Goal: Communication & Community: Answer question/provide support

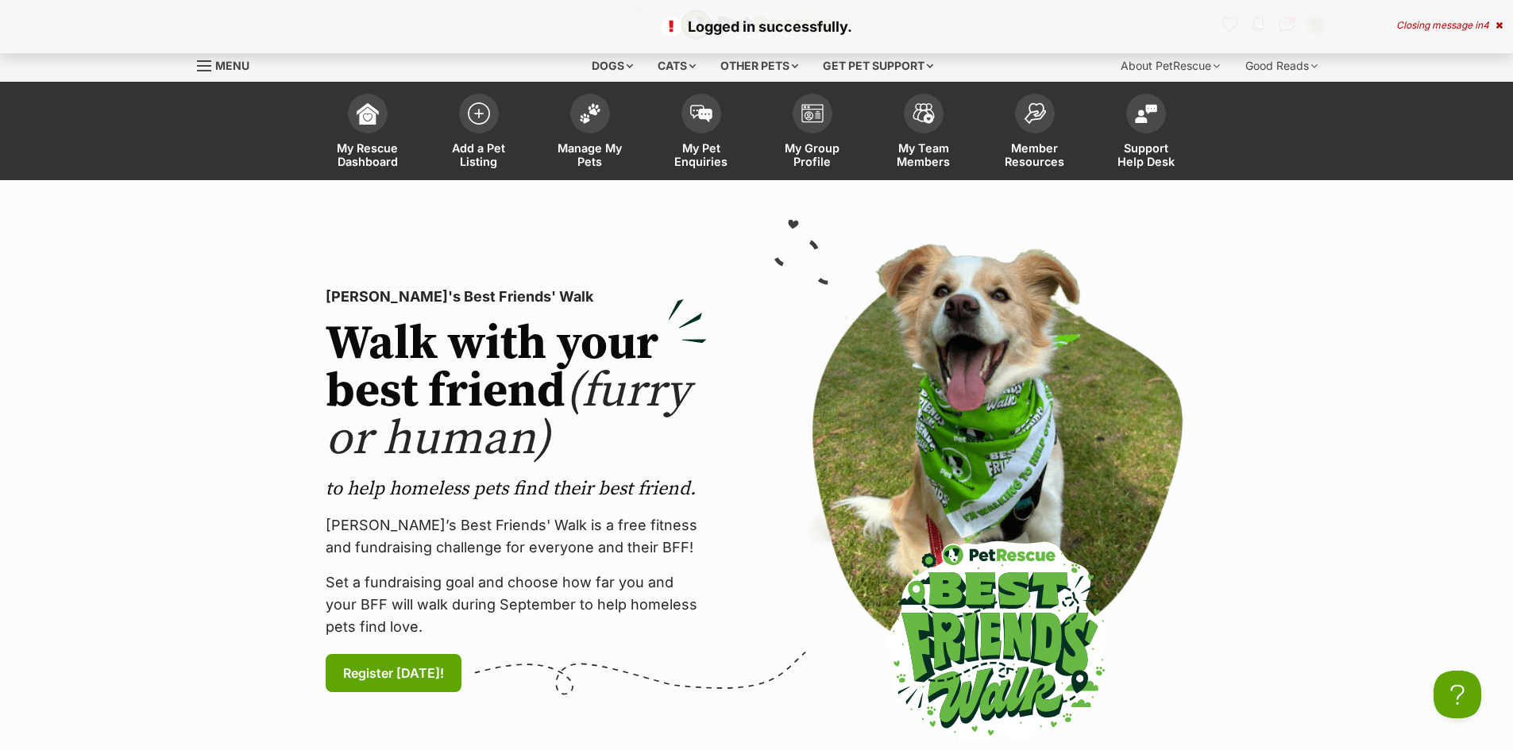
click at [1501, 25] on icon at bounding box center [1498, 26] width 7 height 10
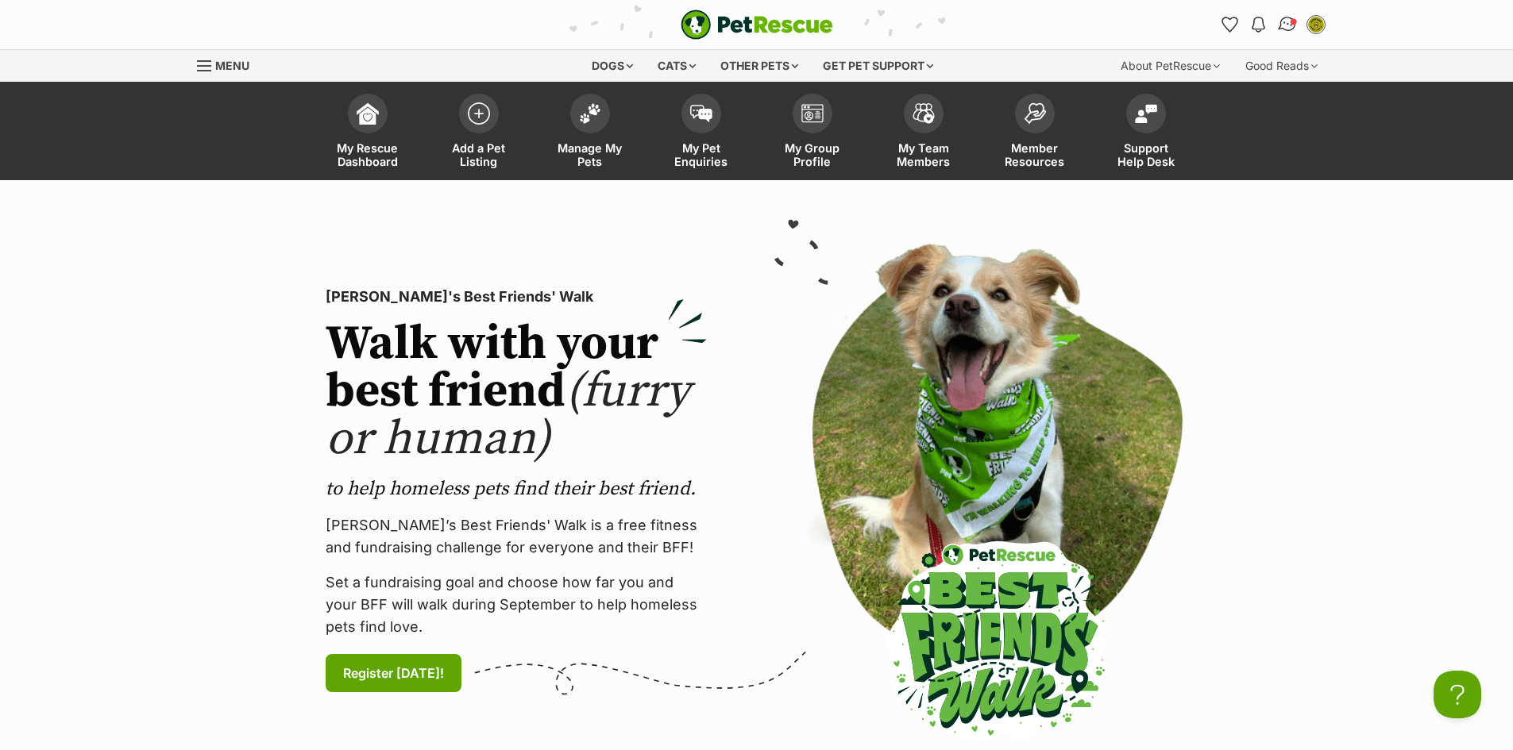
click at [1289, 26] on img "Conversations" at bounding box center [1286, 24] width 21 height 21
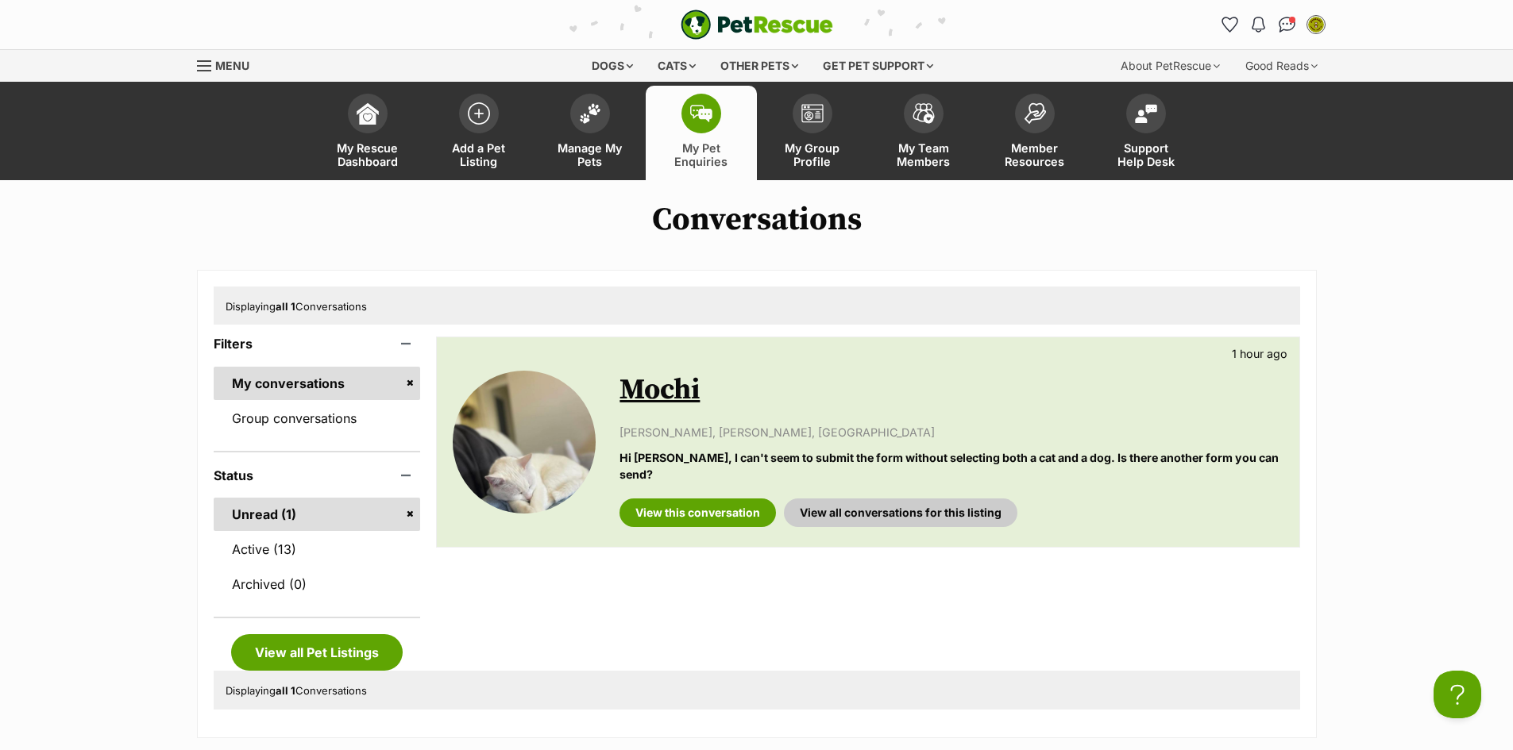
click at [675, 430] on p "grace Lilai, Camberwell, VIC" at bounding box center [950, 432] width 663 height 17
click at [674, 392] on link "Mochi" at bounding box center [659, 390] width 80 height 36
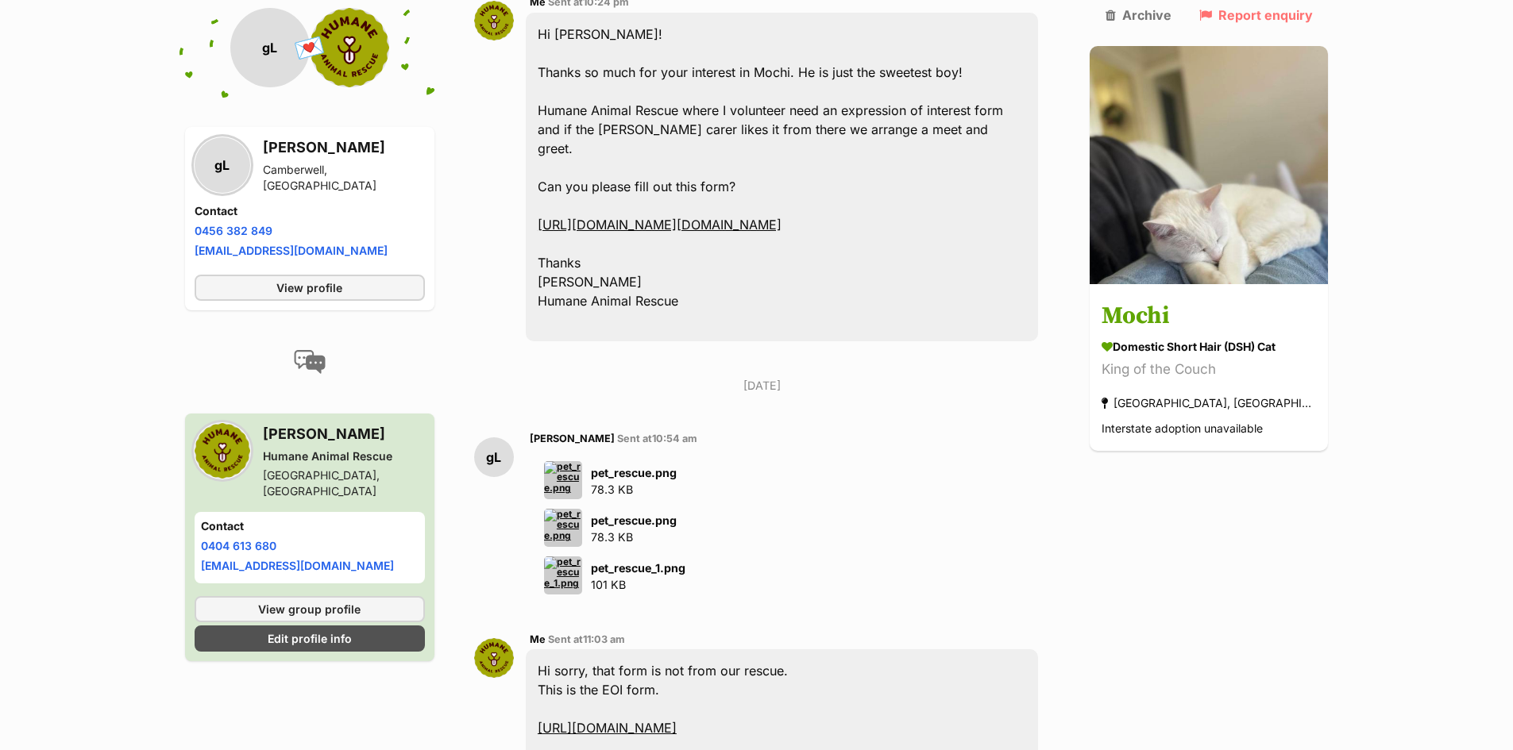
scroll to position [556, 0]
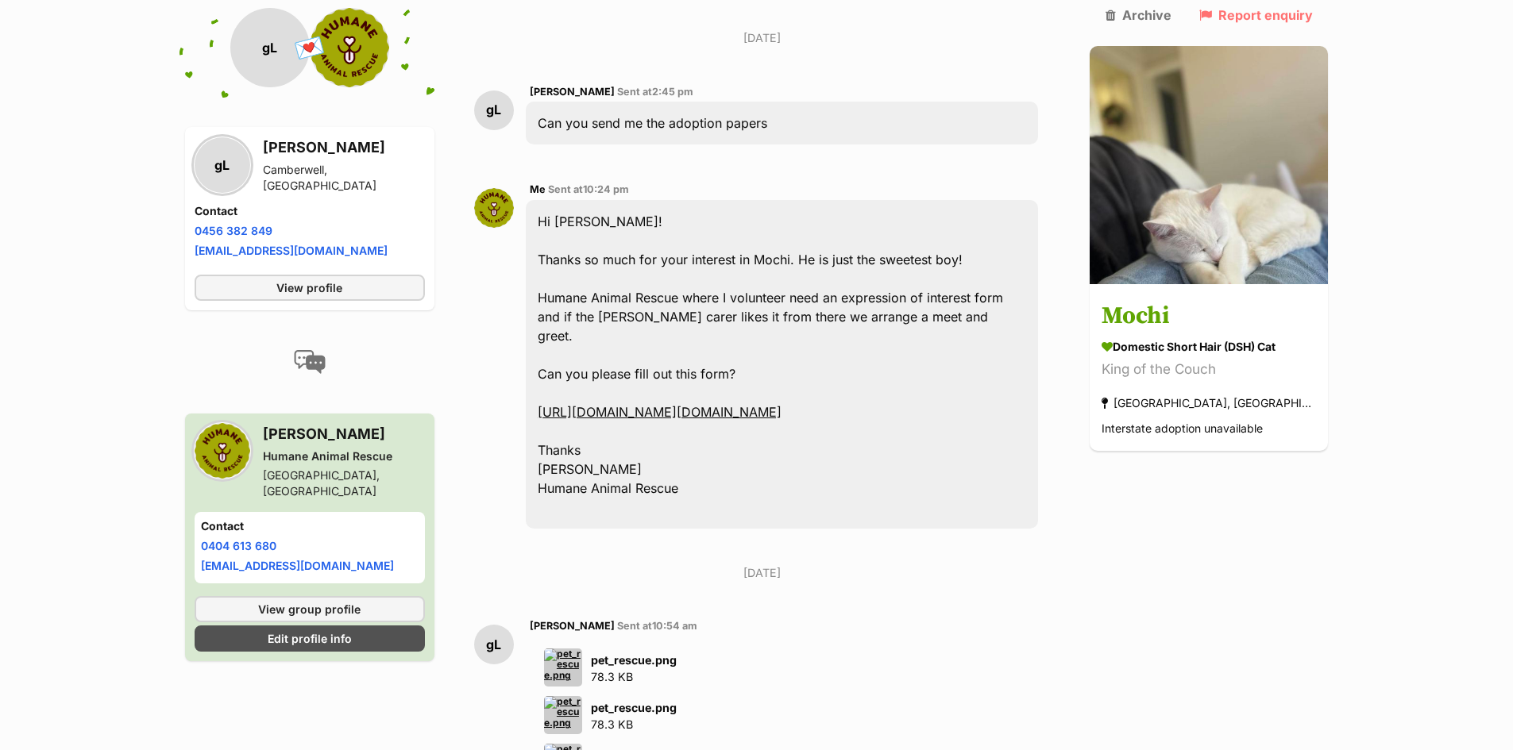
drag, startPoint x: 1021, startPoint y: 391, endPoint x: 546, endPoint y: 356, distance: 476.2
click at [546, 356] on div "Hi Grace! Thanks so much for your interest in Mochi. He is just the sweetest bo…" at bounding box center [782, 364] width 513 height 329
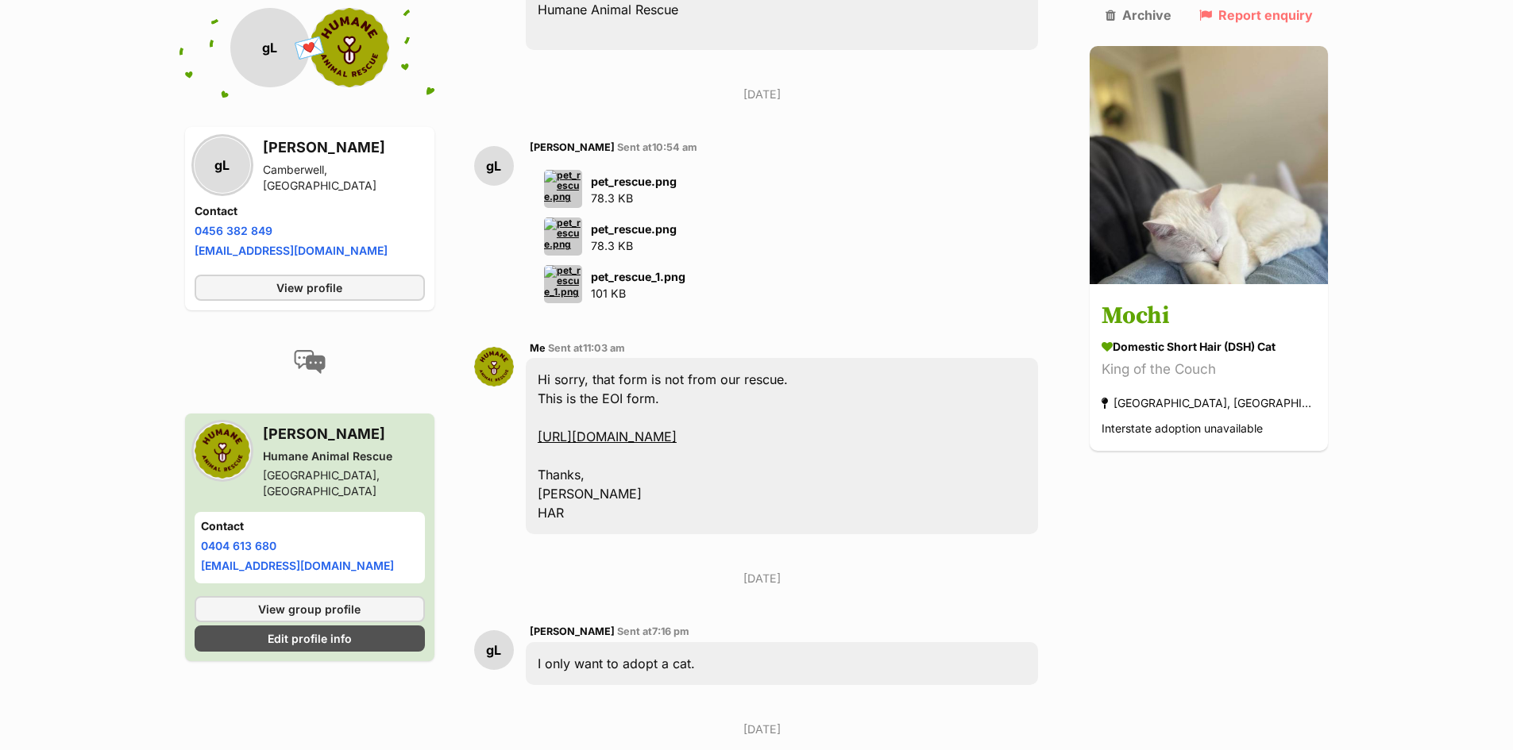
scroll to position [1032, 0]
drag, startPoint x: 917, startPoint y: 447, endPoint x: 546, endPoint y: 418, distance: 372.0
click at [546, 418] on div "Hi sorry, that form is not from our rescue. This is the EOI form. https://servi…" at bounding box center [782, 449] width 513 height 176
copy div "https://service.sheltermanager.com/asmservice?account=gg3092&method=online_form…"
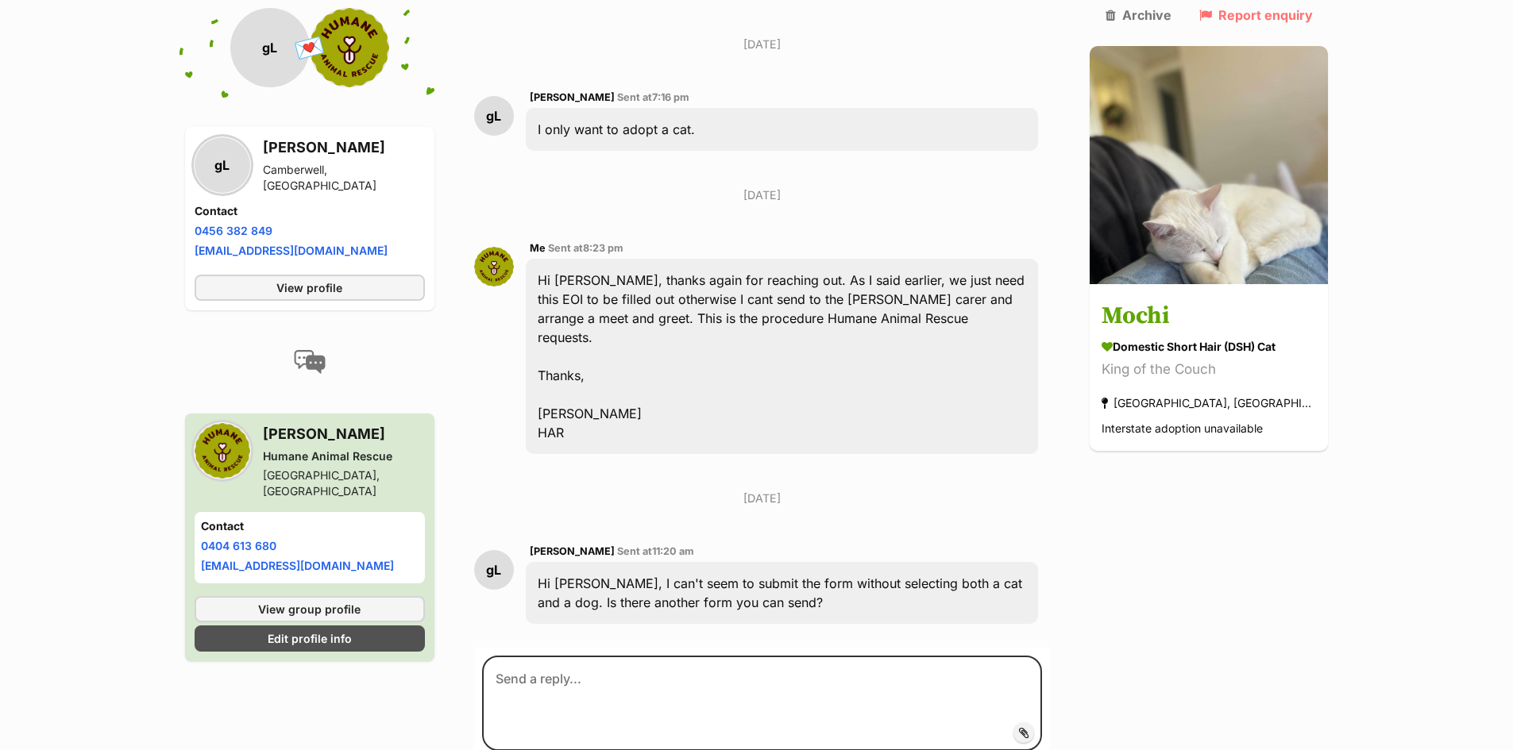
scroll to position [1668, 0]
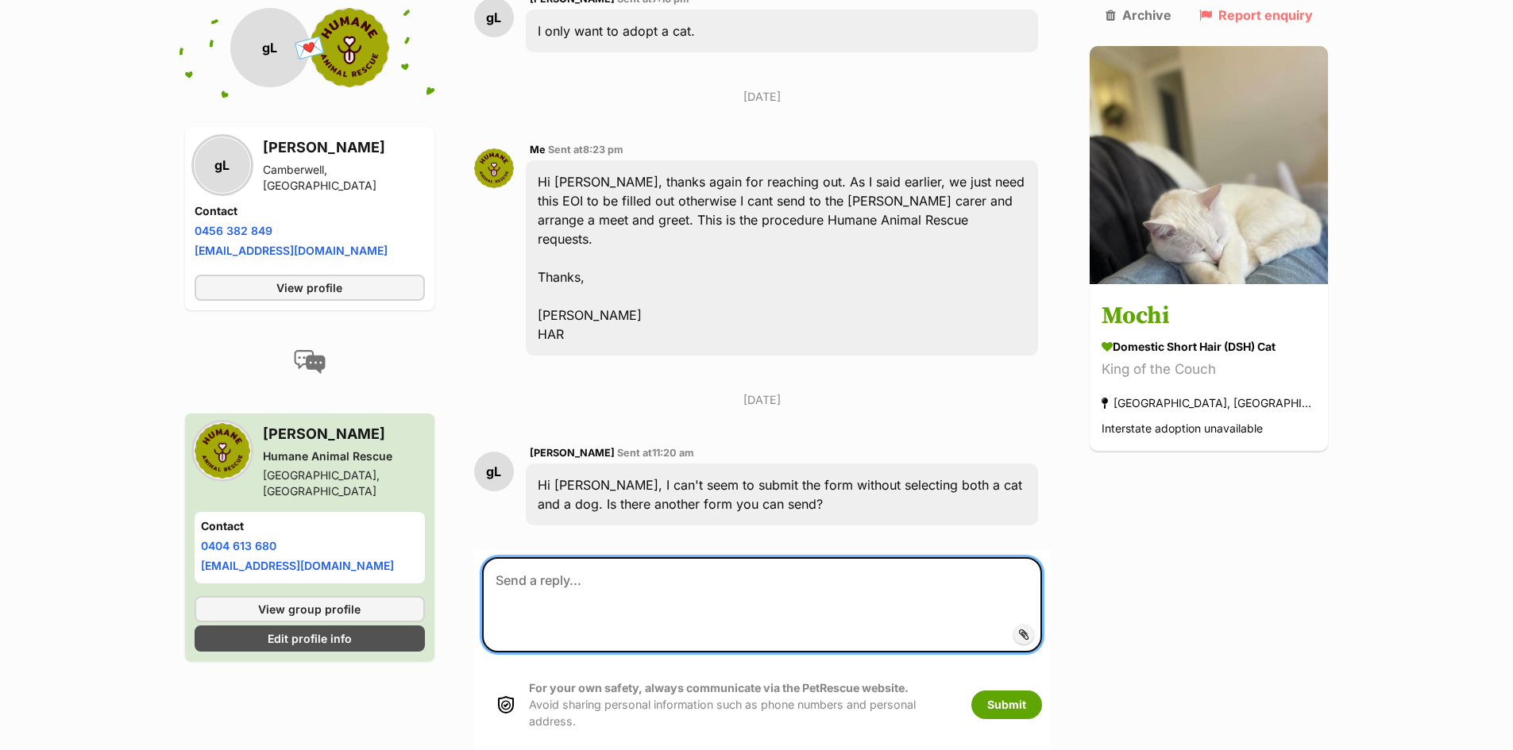
click at [739, 593] on textarea at bounding box center [762, 605] width 561 height 95
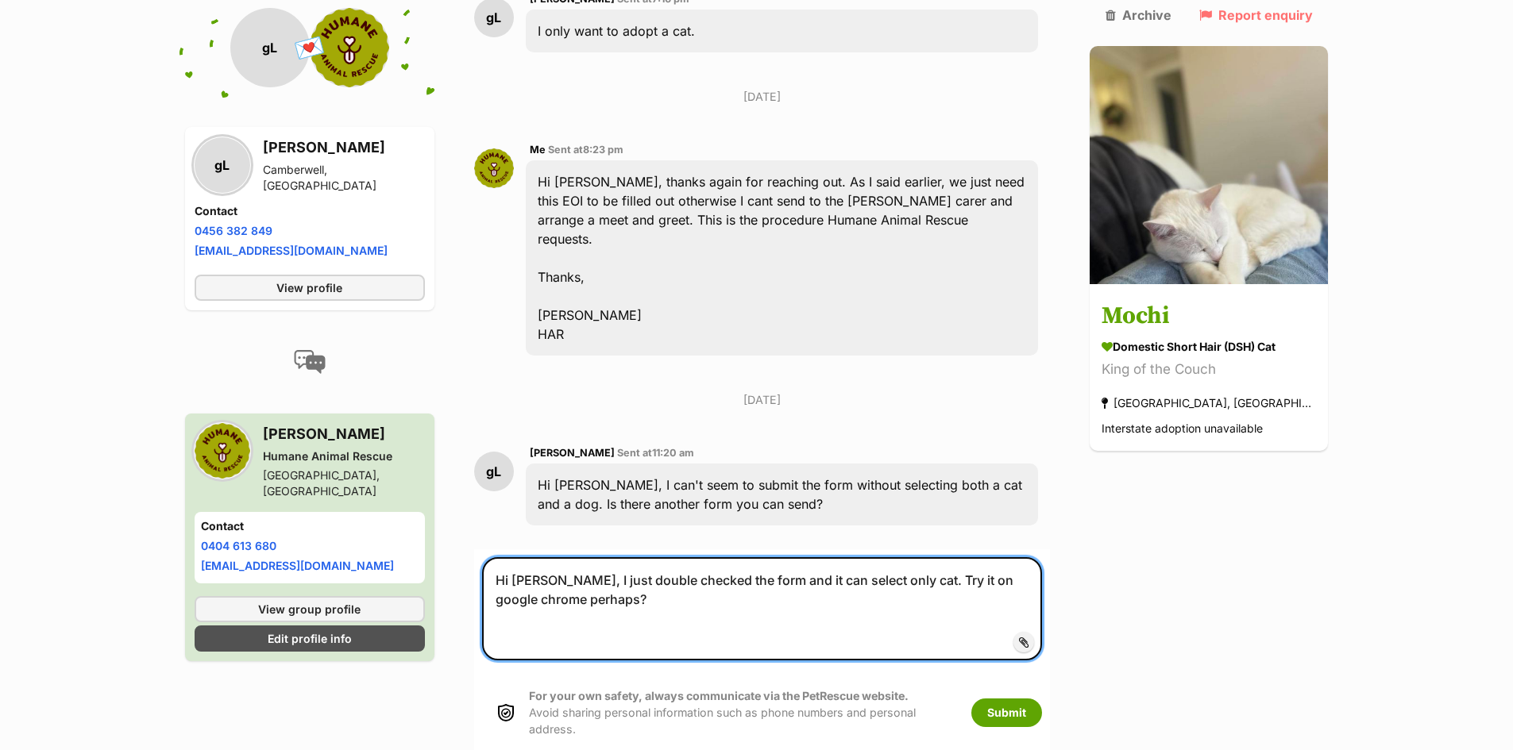
paste textarea "https://service.sheltermanager.com/asmservice?account=gg3092&method=online_form…"
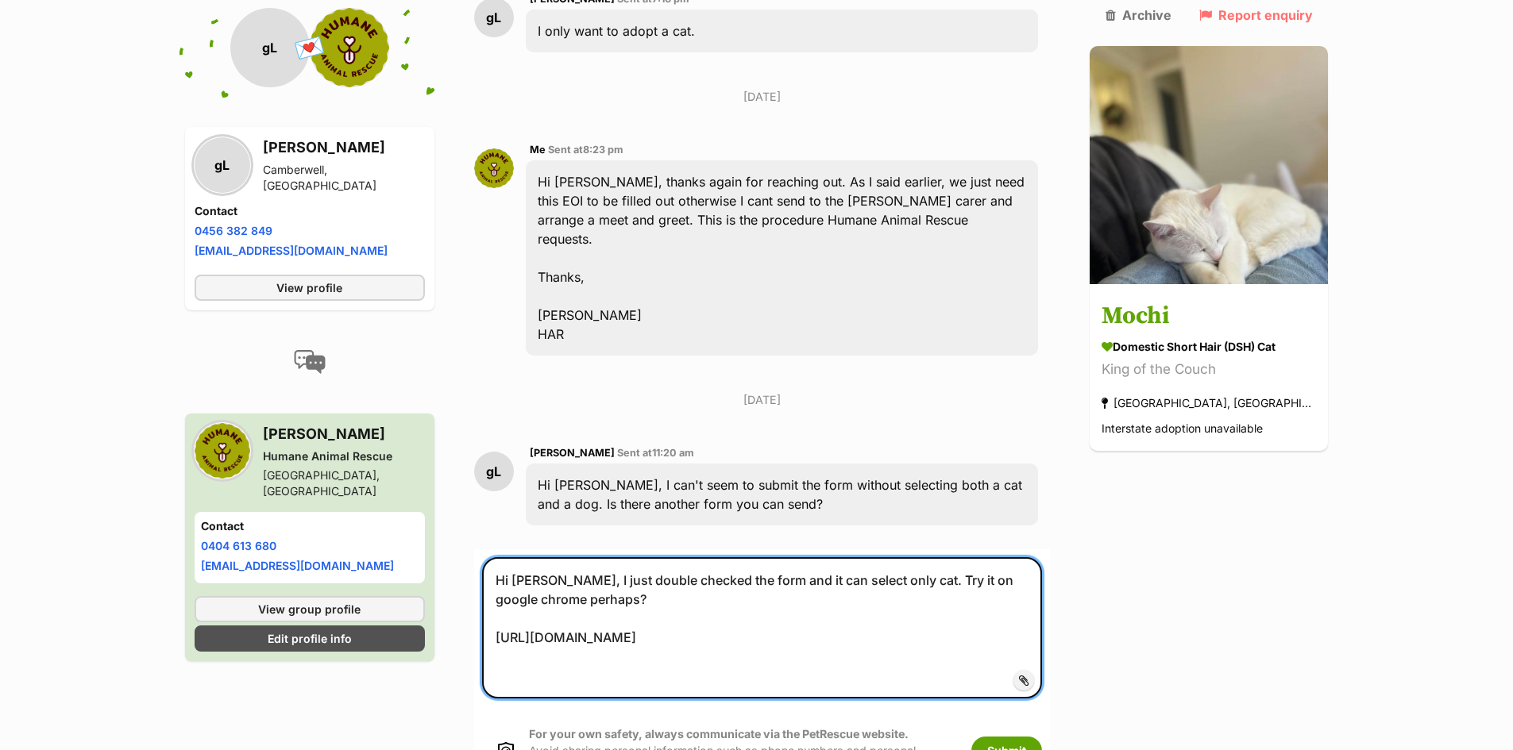
click at [886, 642] on textarea "Hi Grace, I just double checked the form and it can select only cat. Try it on …" at bounding box center [762, 628] width 561 height 141
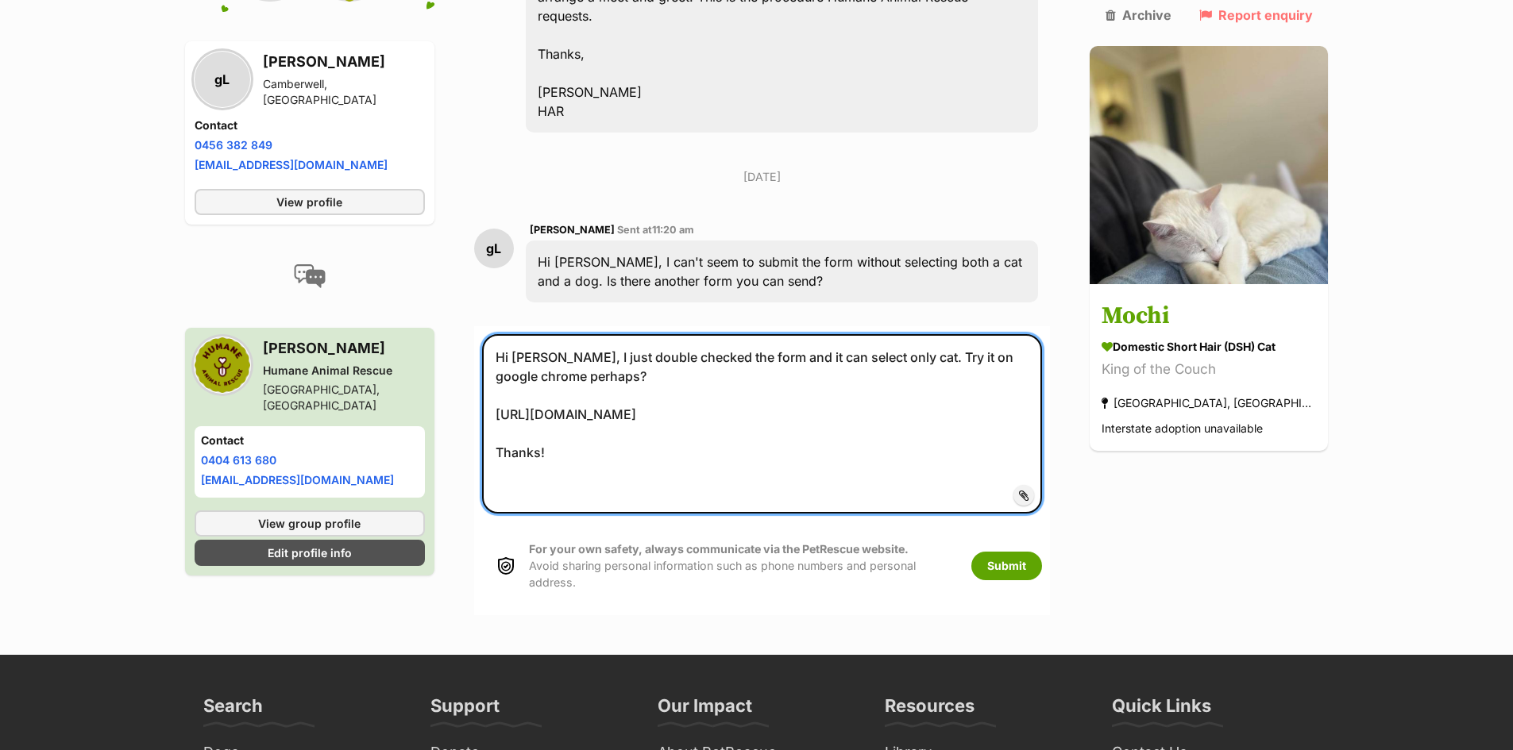
scroll to position [1906, 0]
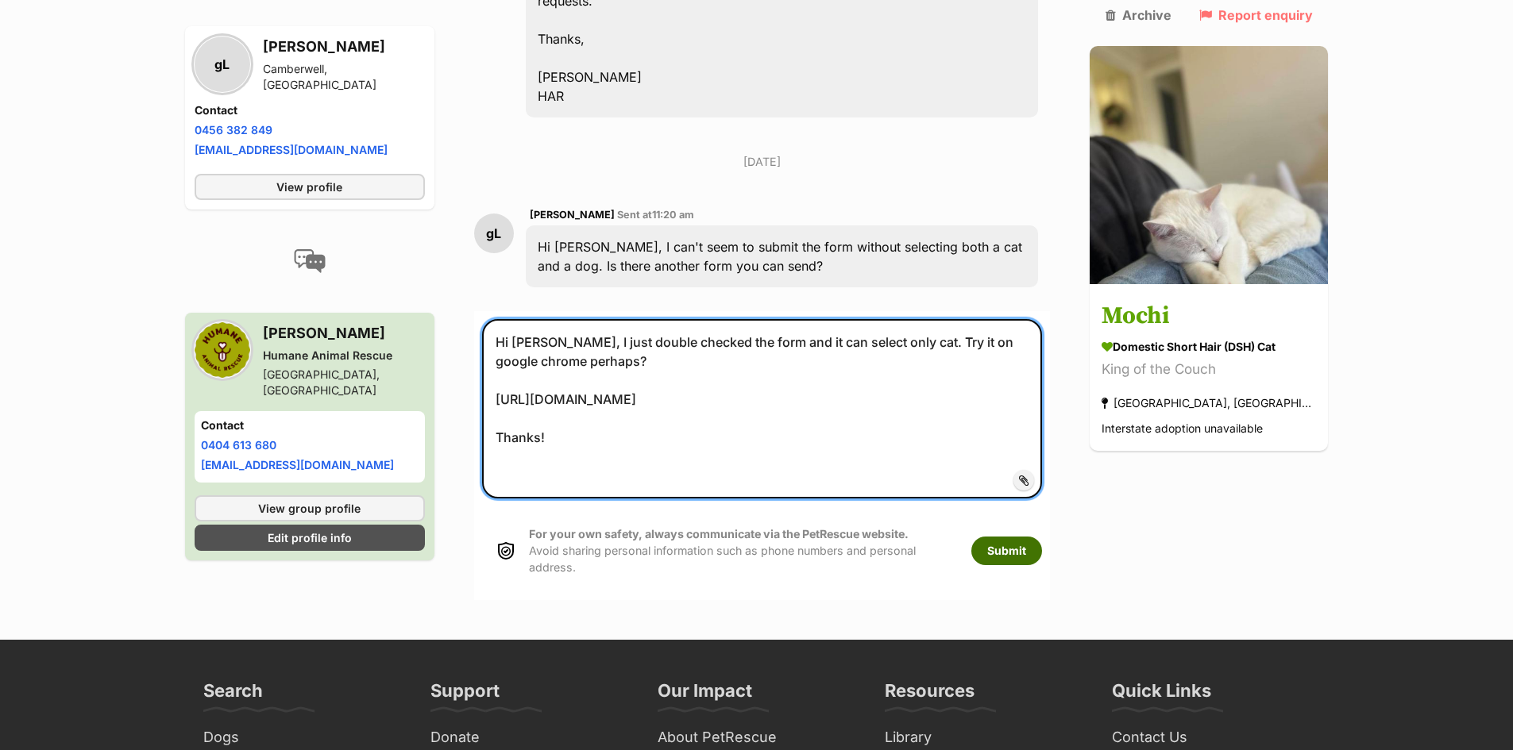
type textarea "Hi Grace, I just double checked the form and it can select only cat. Try it on …"
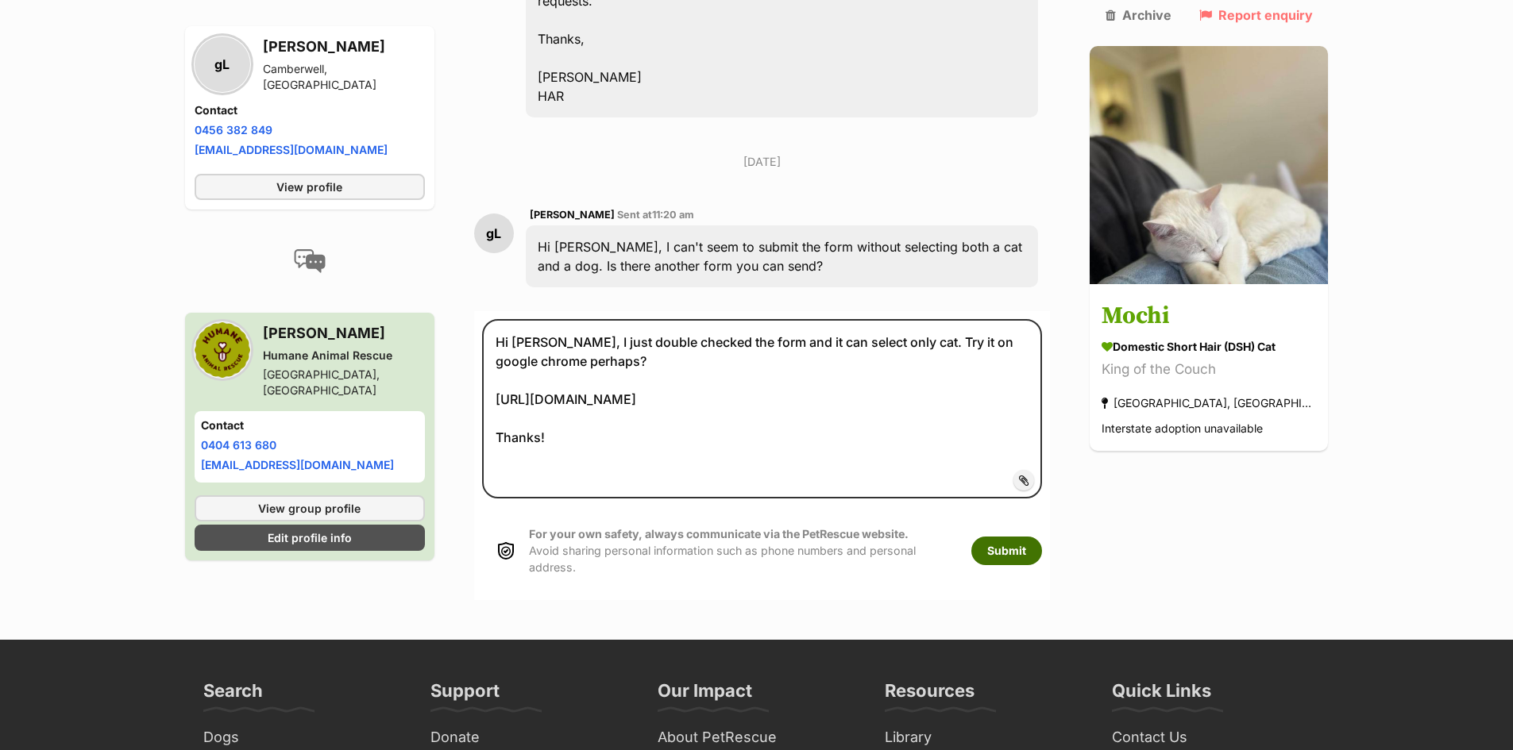
click at [1042, 537] on button "Submit" at bounding box center [1006, 551] width 71 height 29
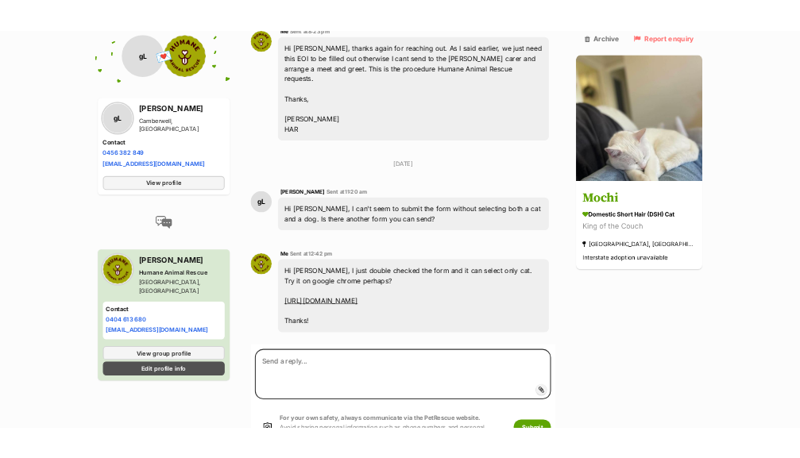
scroll to position [1853, 0]
